Goal: Information Seeking & Learning: Learn about a topic

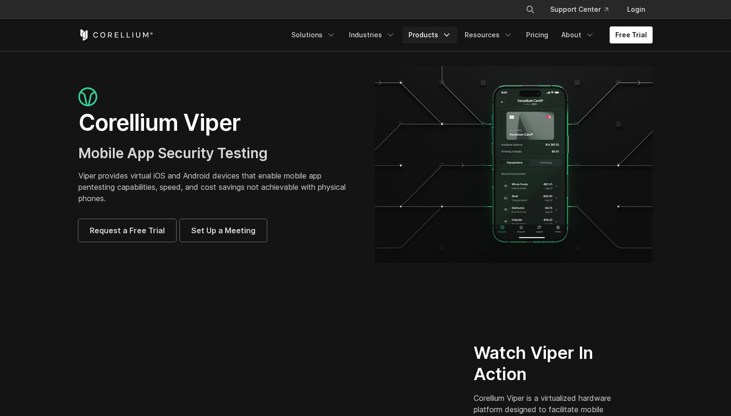
click at [428, 31] on link "Products" at bounding box center [430, 34] width 54 height 17
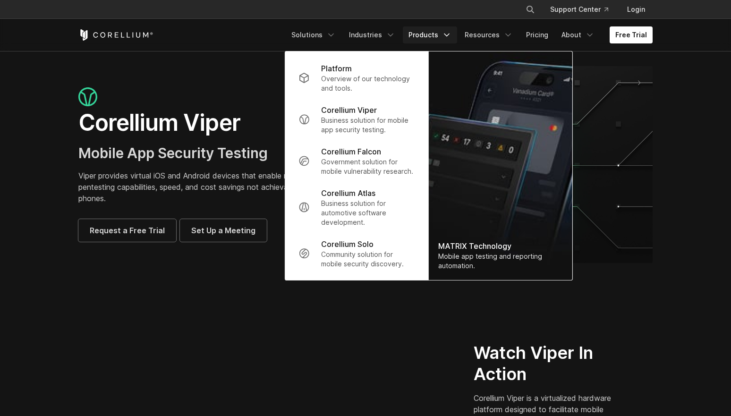
click at [468, 167] on img "Navigation Menu" at bounding box center [501, 165] width 144 height 229
